Goal: Find specific page/section: Find specific page/section

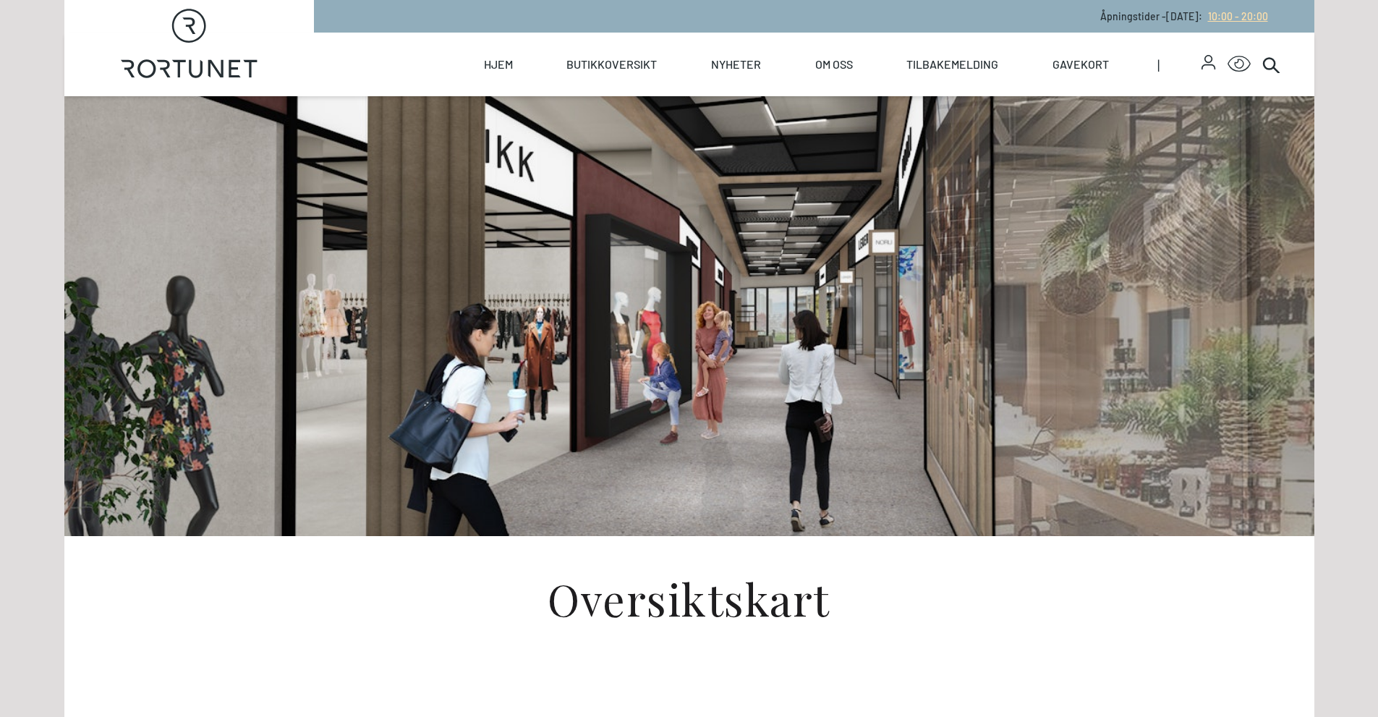
drag, startPoint x: 1232, startPoint y: 14, endPoint x: 1103, endPoint y: 98, distance: 153.7
click at [1232, 14] on span "10:00 - 20:00" at bounding box center [1238, 16] width 60 height 12
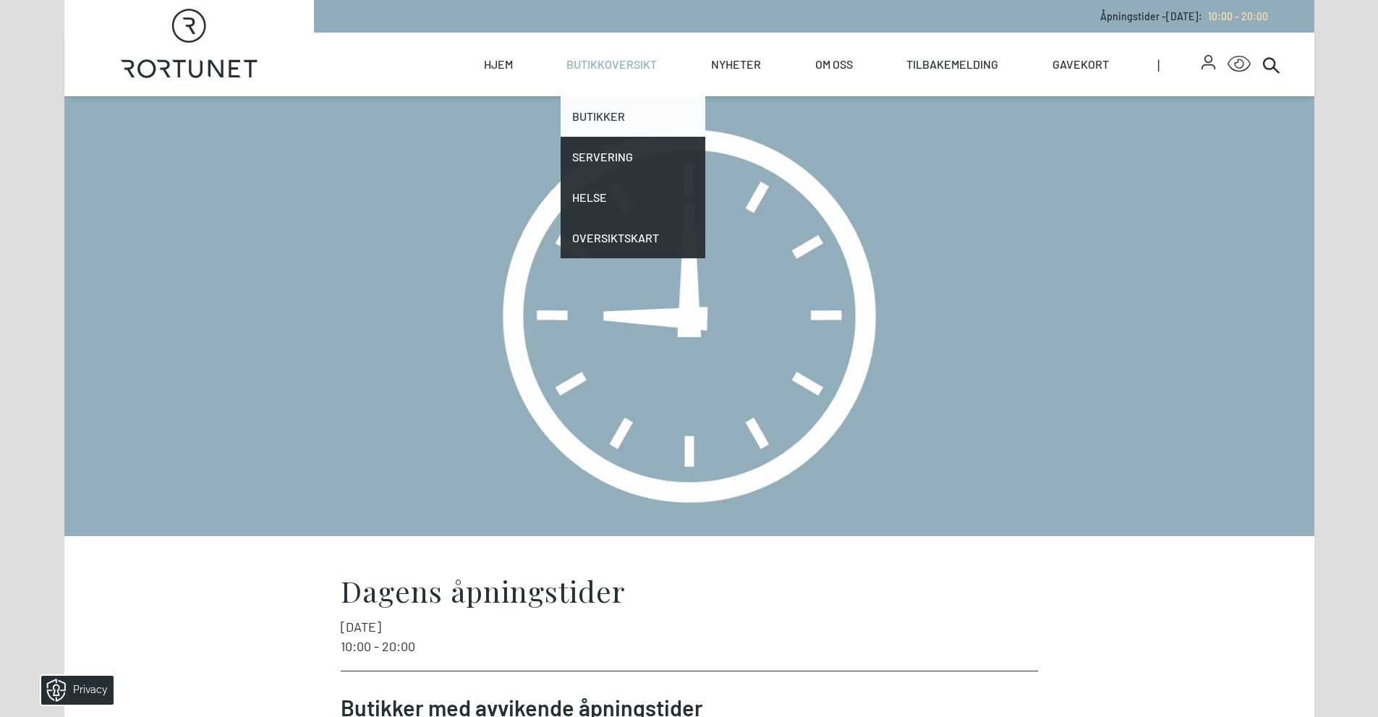
click at [607, 113] on link "Butikker" at bounding box center [633, 116] width 145 height 41
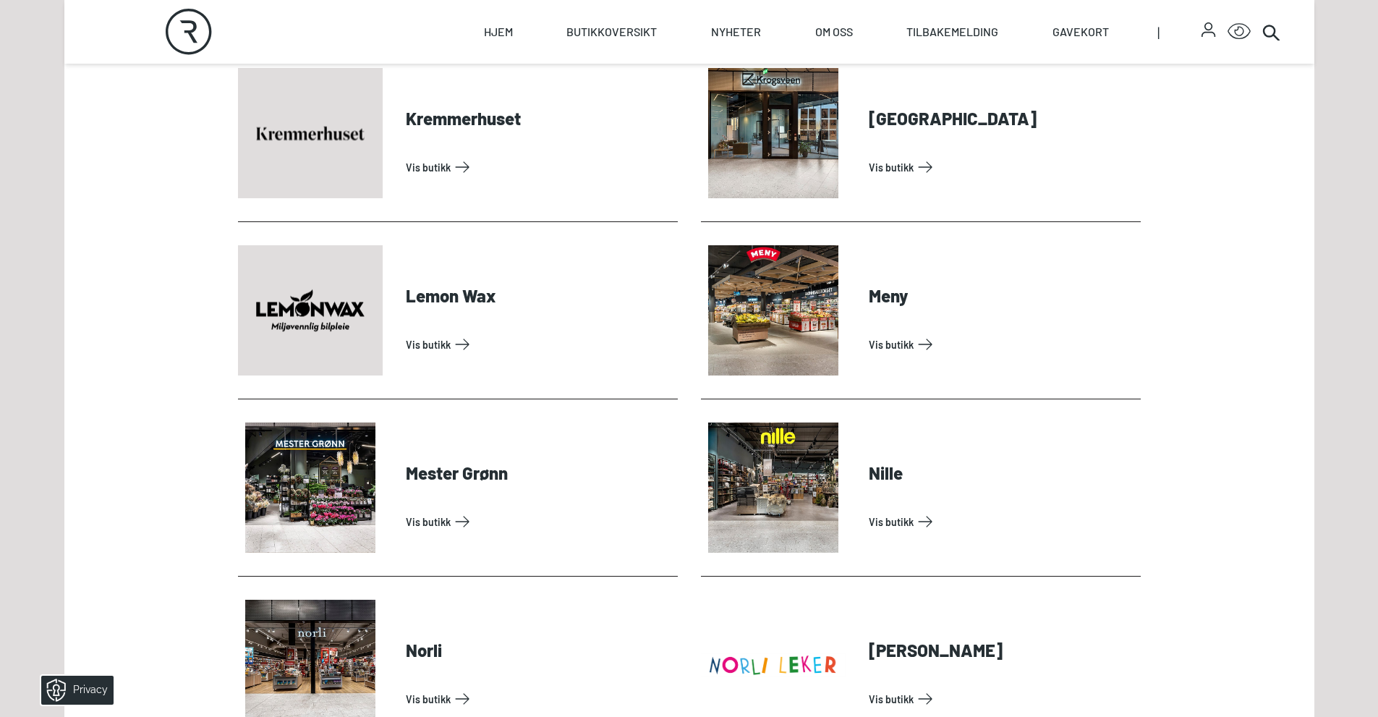
scroll to position [2532, 0]
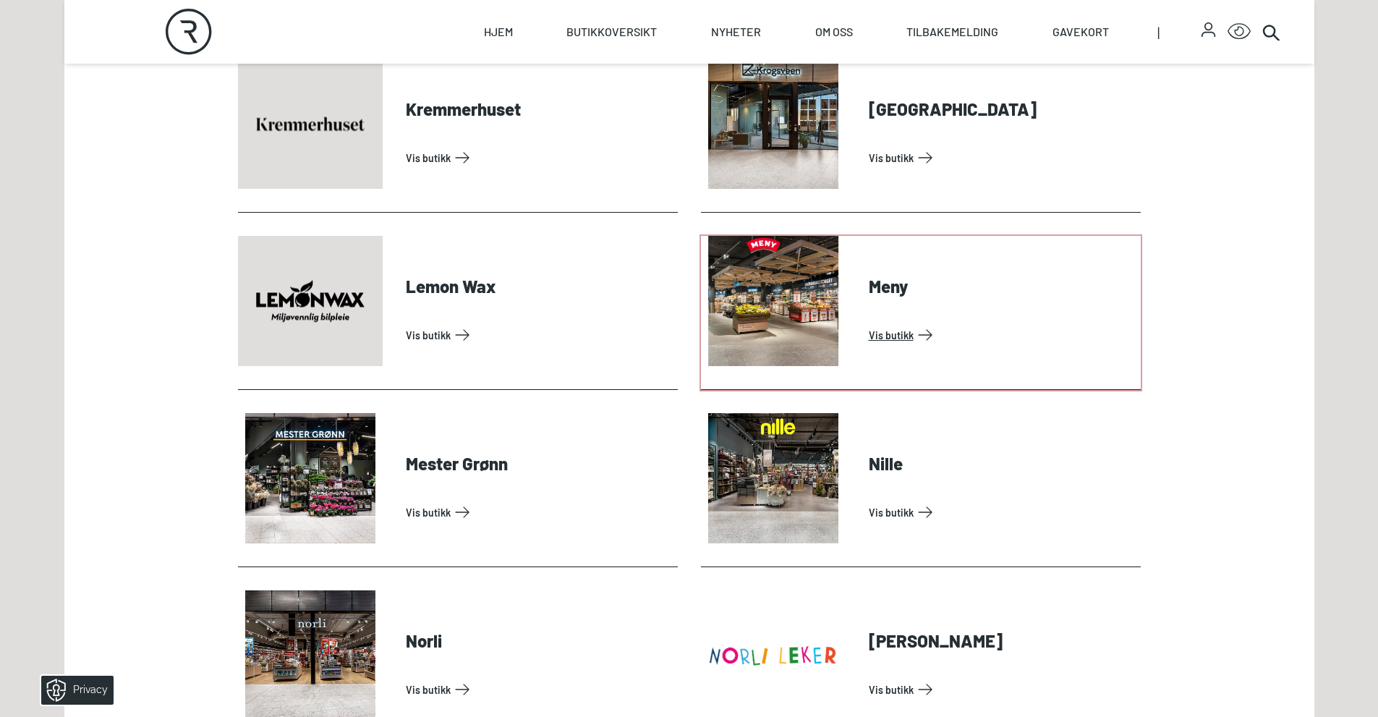
click at [898, 333] on link "Vis butikk" at bounding box center [1002, 334] width 266 height 23
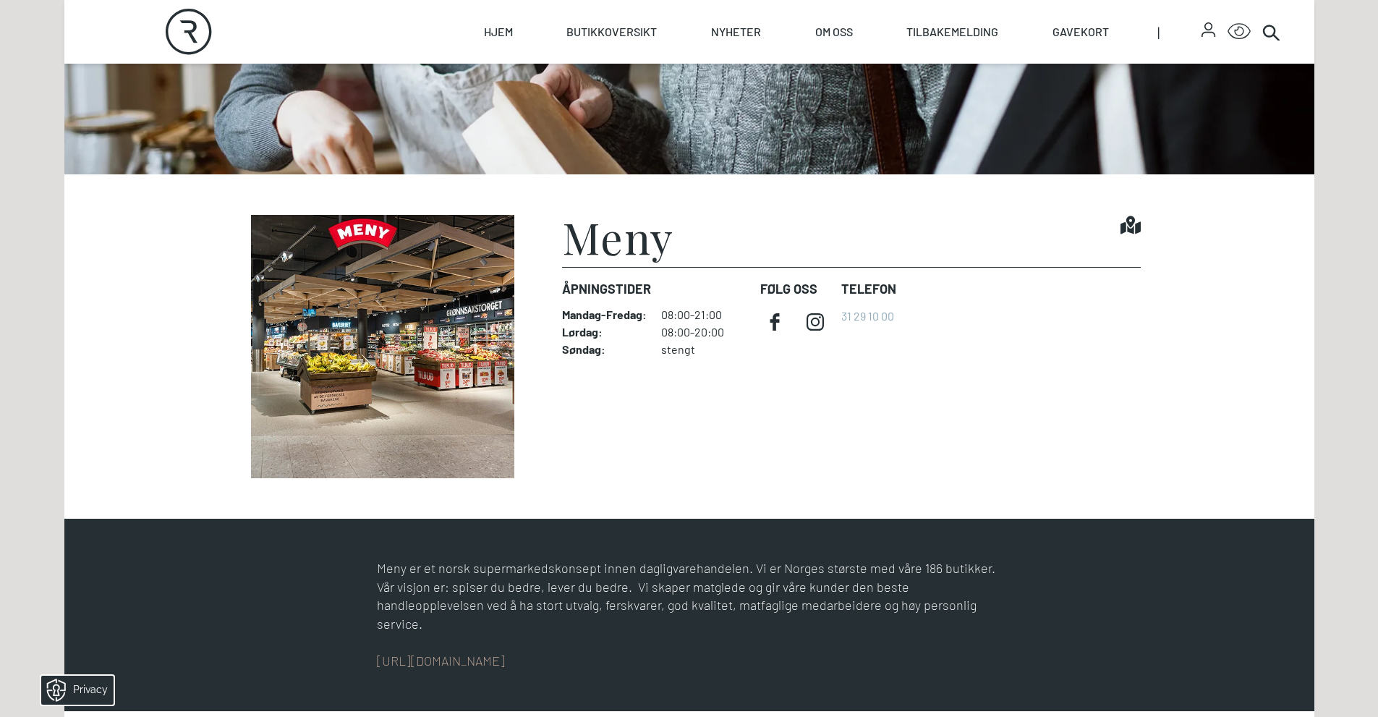
scroll to position [289, 0]
